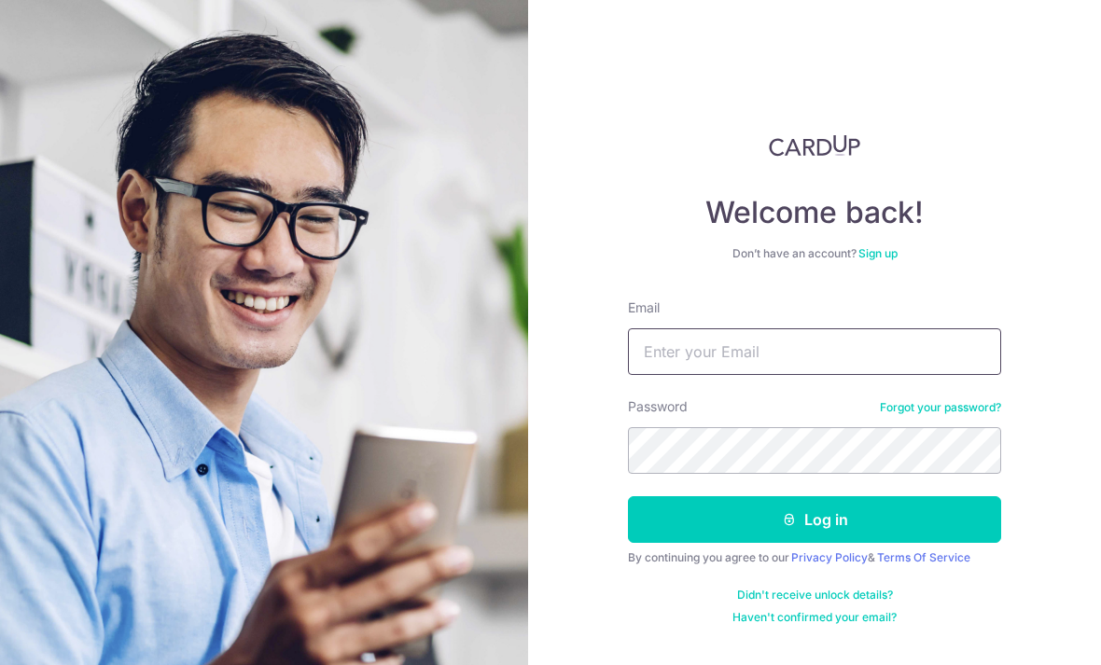
click at [853, 357] on input "Email" at bounding box center [814, 351] width 373 height 47
type input "El.goh@icloud.com"
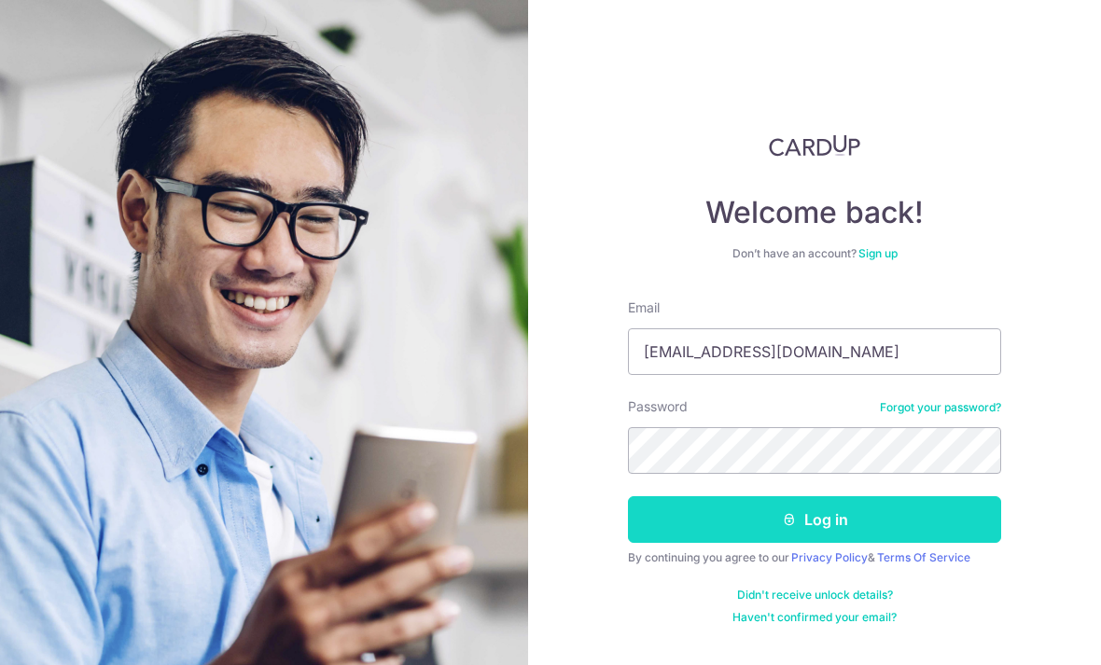
click at [813, 524] on button "Log in" at bounding box center [814, 519] width 373 height 47
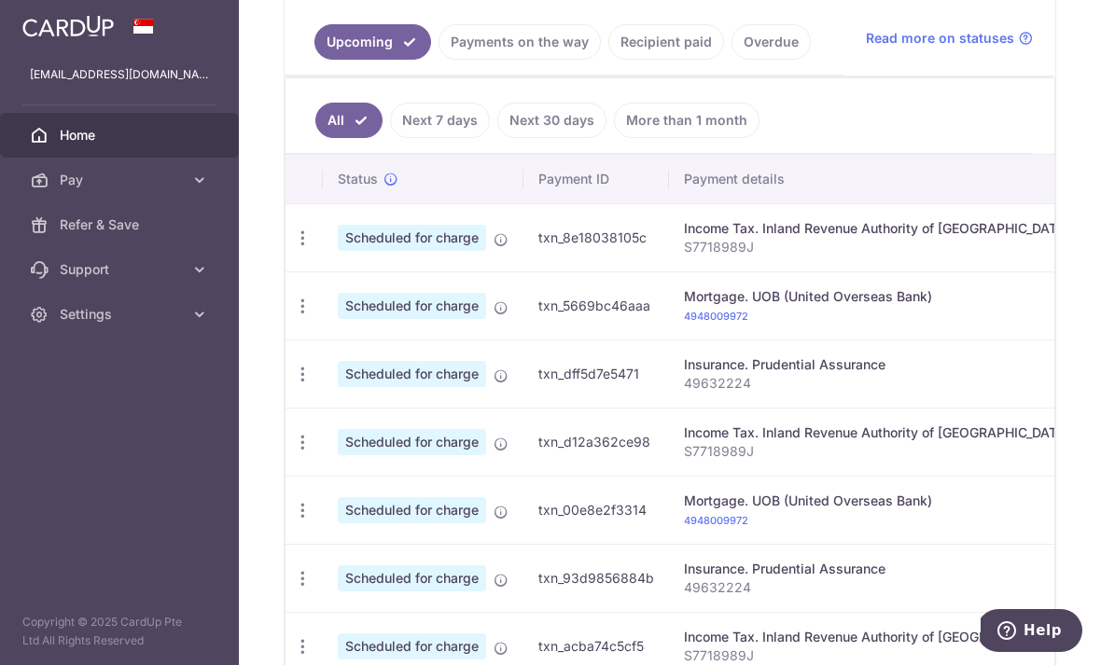
scroll to position [425, 0]
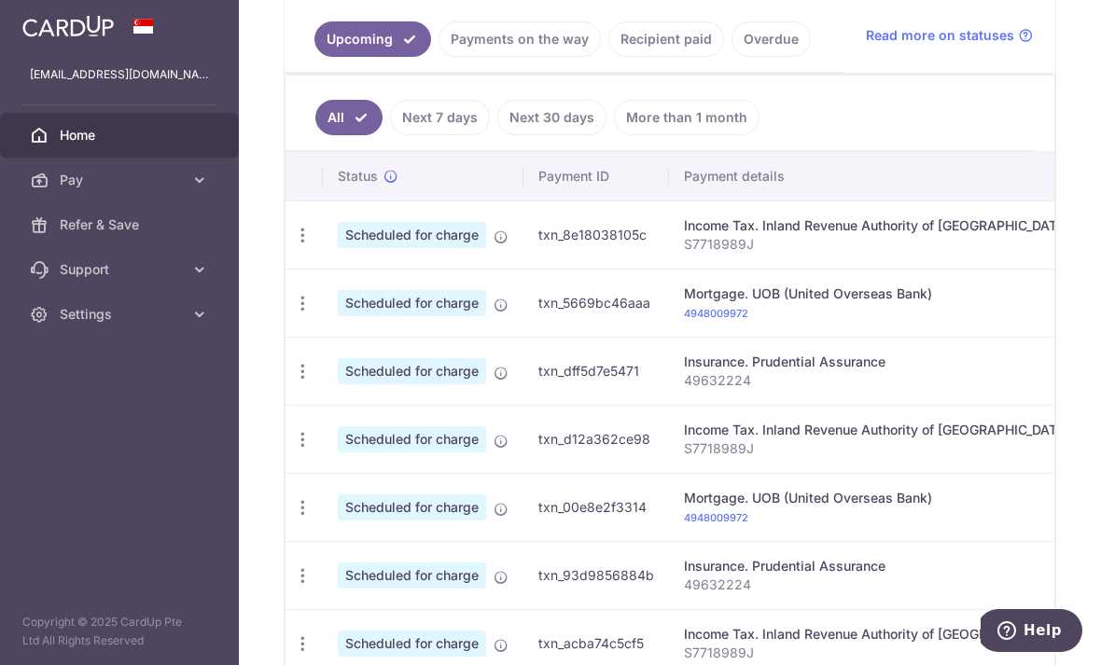
click at [323, 473] on td "Scheduled for charge" at bounding box center [423, 439] width 201 height 68
click at [338, 453] on span "Scheduled for charge" at bounding box center [412, 439] width 148 height 26
